Goal: Check status: Check status

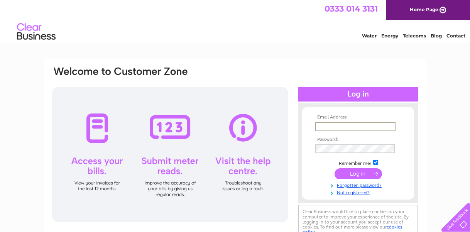
click at [320, 128] on input "text" at bounding box center [355, 126] width 80 height 9
type input "[PERSON_NAME][EMAIL_ADDRESS][DOMAIN_NAME]"
click at [364, 172] on input "submit" at bounding box center [358, 172] width 47 height 11
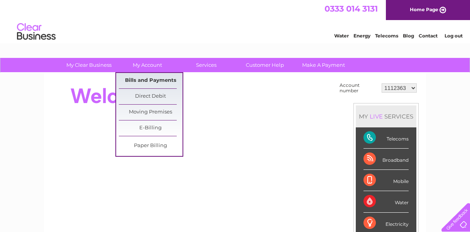
click at [155, 77] on link "Bills and Payments" at bounding box center [151, 80] width 64 height 15
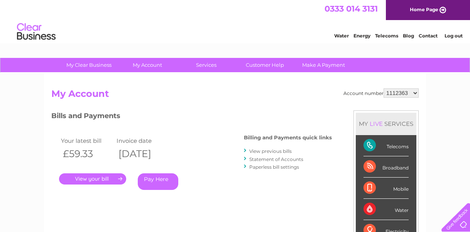
click at [264, 157] on link "Statement of Accounts" at bounding box center [276, 159] width 54 height 6
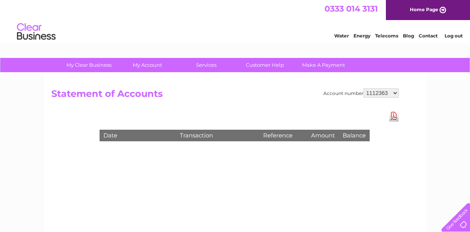
click at [396, 92] on select "1112363 30277049" at bounding box center [381, 92] width 35 height 9
select select "30277049"
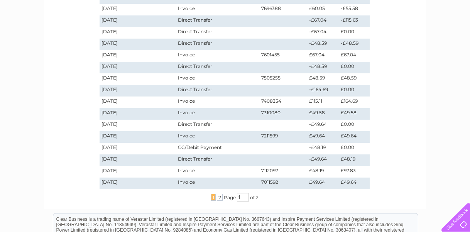
scroll to position [185, 0]
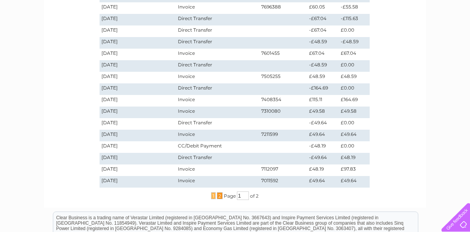
click at [217, 196] on span "2" at bounding box center [220, 195] width 6 height 7
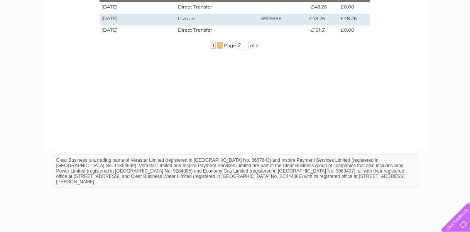
scroll to position [123, 0]
